Goal: Task Accomplishment & Management: Use online tool/utility

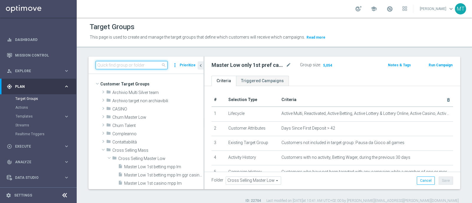
scroll to position [149, 0]
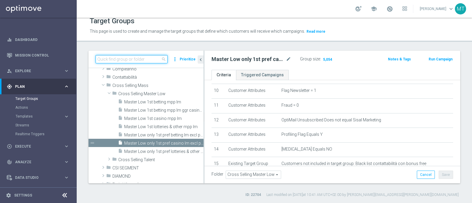
click at [134, 60] on input at bounding box center [132, 59] width 72 height 8
paste input "Talent 1st betting mpp lm ggr casino l3m > 0"
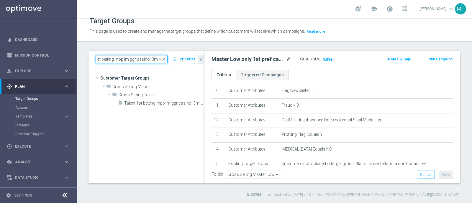
scroll to position [0, 0]
type input "Talent 1st betting mpp lm ggr casino l3m > 0"
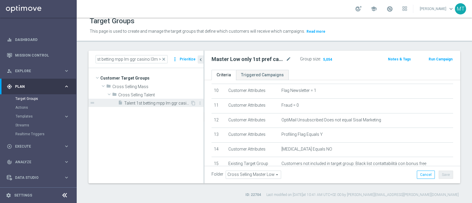
click at [162, 106] on div "insert_drive_file Talent 1st betting mpp lm ggr casino l3m > 0" at bounding box center [154, 103] width 72 height 8
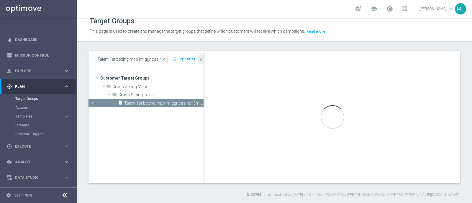
checkbox input "true"
type input "Cross Selling Talent"
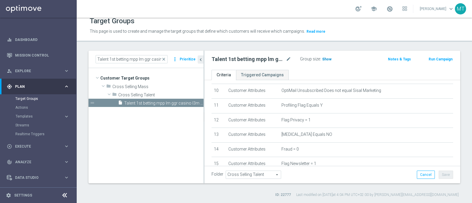
click at [322, 60] on span "Show" at bounding box center [326, 59] width 9 height 4
click at [164, 58] on span "close" at bounding box center [163, 59] width 5 height 5
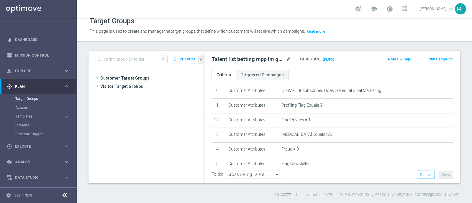
scroll to position [81, 0]
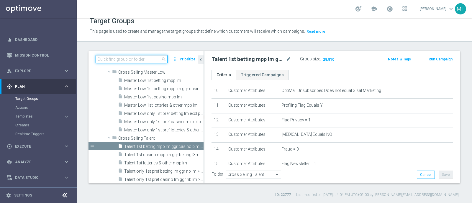
click at [116, 57] on input at bounding box center [132, 59] width 72 height 8
paste input "Talent 1st lotteries & other mpp lm"
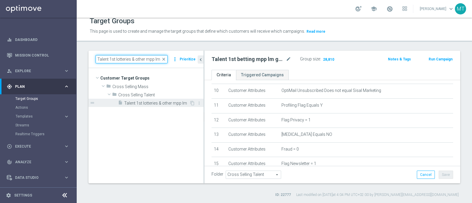
type input "Talent 1st lotteries & other mpp lm"
click at [158, 103] on span "Talent 1st lotteries & other mpp lm" at bounding box center [156, 103] width 65 height 5
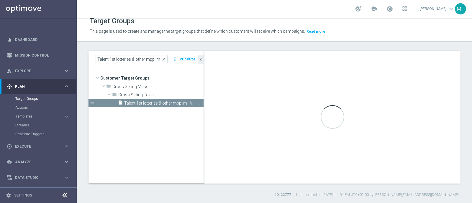
type textarea "1 and 2 and 3 and 4 and 5 and (6 or 7) and 8 and 9 and 10 and 11 and 12 and 13 …"
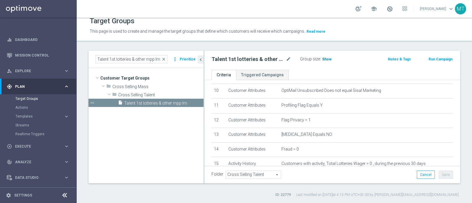
click at [326, 61] on span "Show" at bounding box center [326, 59] width 9 height 4
drag, startPoint x: 166, startPoint y: 58, endPoint x: 122, endPoint y: 57, distance: 43.7
click at [166, 58] on span "close" at bounding box center [163, 59] width 5 height 5
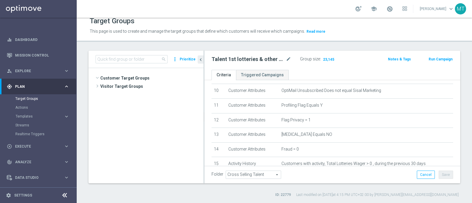
scroll to position [96, 0]
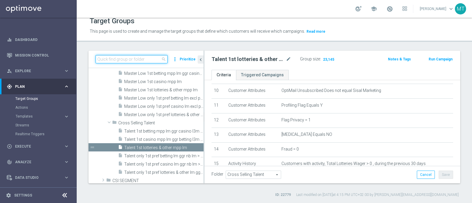
click at [122, 56] on input at bounding box center [132, 59] width 72 height 8
paste input "Talent 1st casino mpp lm ggr betting l3m > 0"
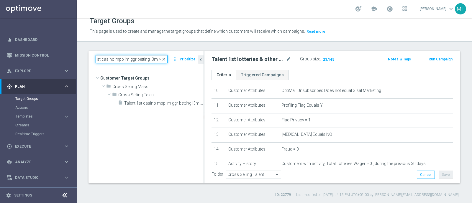
scroll to position [0, 0]
type input "Talent 1st casino mpp lm ggr betting l3m > 0"
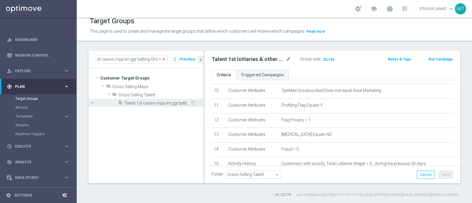
click at [152, 106] on div "insert_drive_file Talent 1st casino mpp lm ggr betting l3m > 0" at bounding box center [154, 103] width 72 height 8
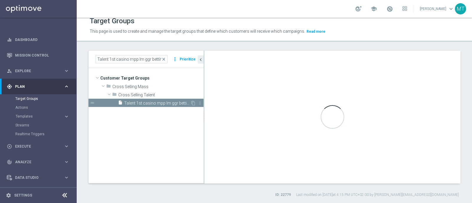
checkbox input "false"
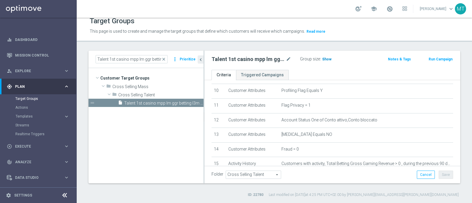
click at [322, 59] on span "Show" at bounding box center [326, 59] width 9 height 4
click at [162, 57] on span "close" at bounding box center [163, 59] width 5 height 5
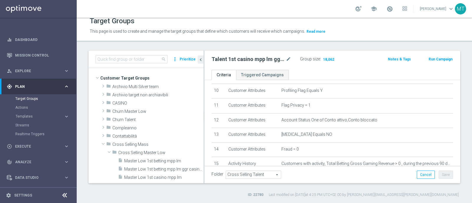
scroll to position [88, 0]
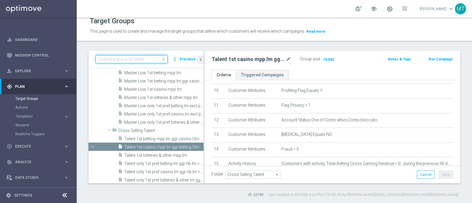
click at [150, 57] on input at bounding box center [132, 59] width 72 height 8
paste input "Master Low 1st betting mpp lm"
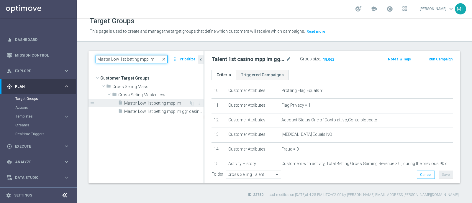
type input "Master Low 1st betting mpp lm"
click at [145, 104] on span "Master Low 1st betting mpp lm" at bounding box center [156, 103] width 65 height 5
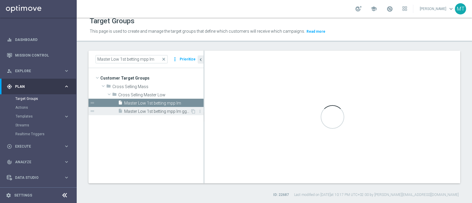
type input "Cross Selling Master Low"
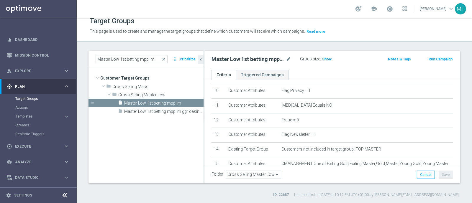
click at [327, 60] on span "Show" at bounding box center [326, 59] width 9 height 4
click at [165, 60] on span "close" at bounding box center [163, 59] width 5 height 5
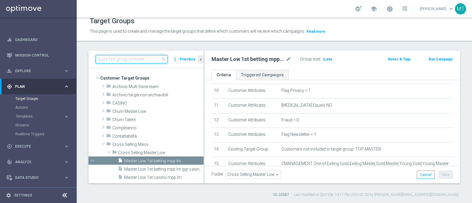
click at [159, 60] on input at bounding box center [132, 59] width 72 height 8
paste input "Master Low 1st lotteries & other mpp lm"
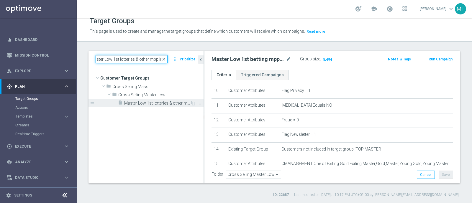
type input "Master Low 1st lotteries & other mpp lm"
click at [156, 104] on span "Master Low 1st lotteries & other mpp lm" at bounding box center [157, 103] width 66 height 5
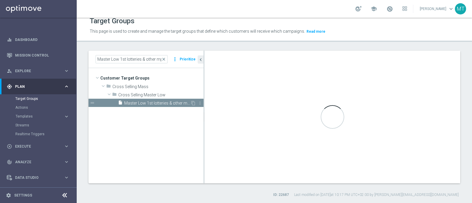
checkbox input "true"
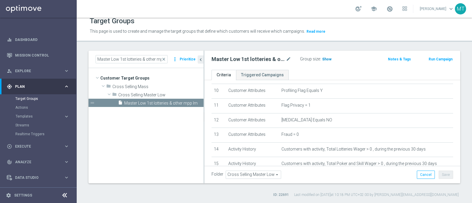
click at [324, 57] on span "Show" at bounding box center [326, 59] width 9 height 4
click at [162, 58] on span "close" at bounding box center [163, 59] width 5 height 5
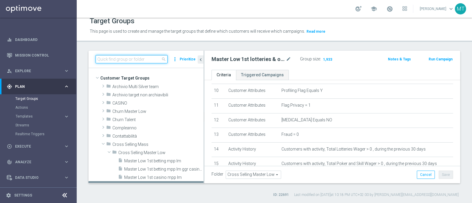
click at [155, 57] on input at bounding box center [132, 59] width 72 height 8
paste input "Master Low 1st casino mpp lm"
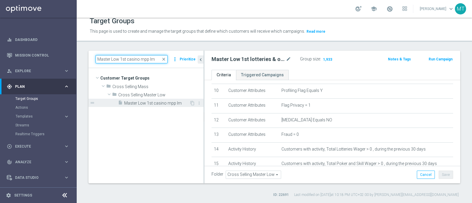
type input "Master Low 1st casino mpp lm"
click at [151, 105] on div "insert_drive_file Master Low 1st casino mpp lm" at bounding box center [153, 103] width 71 height 8
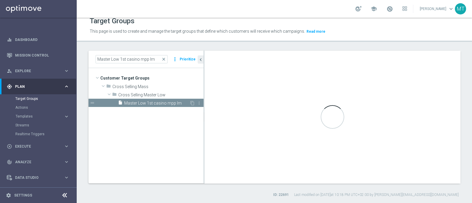
checkbox input "false"
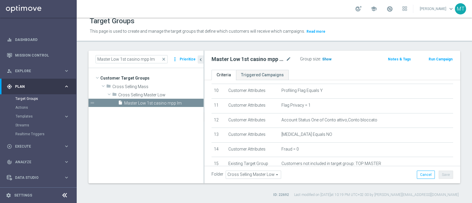
click at [322, 59] on span "Show" at bounding box center [326, 59] width 9 height 4
